Goal: Find specific page/section: Find specific page/section

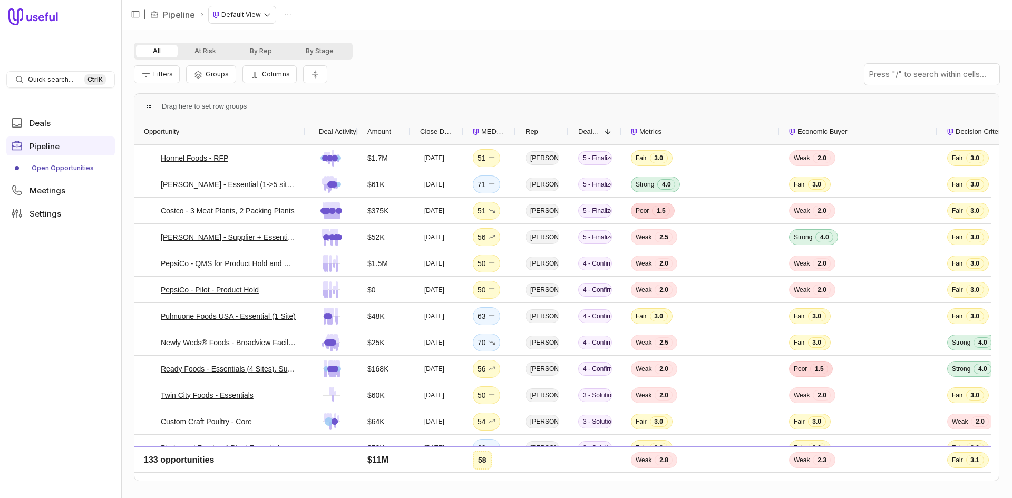
drag, startPoint x: 185, startPoint y: 130, endPoint x: 303, endPoint y: 141, distance: 118.6
click at [303, 141] on div at bounding box center [305, 131] width 4 height 25
click at [267, 41] on div "All At Risk By Rep By Stage Filters Groups Columns Drag here to set row groups …" at bounding box center [566, 264] width 891 height 468
click at [267, 46] on button "By Rep" at bounding box center [261, 51] width 56 height 13
